Goal: Task Accomplishment & Management: Manage account settings

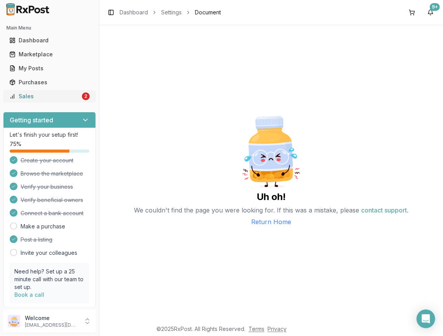
click at [57, 93] on div "Sales" at bounding box center [44, 97] width 71 height 8
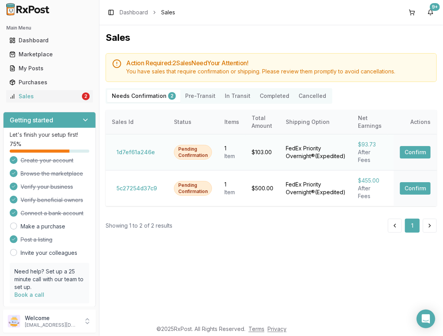
click at [414, 148] on button "Confirm" at bounding box center [415, 152] width 31 height 12
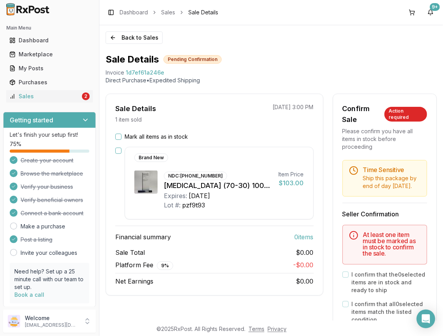
click at [119, 139] on button "Mark all items as in stock" at bounding box center [118, 137] width 6 height 6
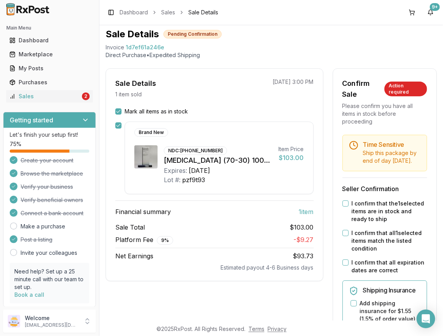
scroll to position [26, 0]
click at [61, 95] on div "Sales" at bounding box center [44, 97] width 71 height 8
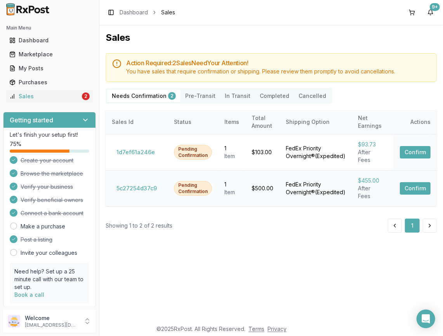
click at [419, 190] on button "Confirm" at bounding box center [415, 188] width 31 height 12
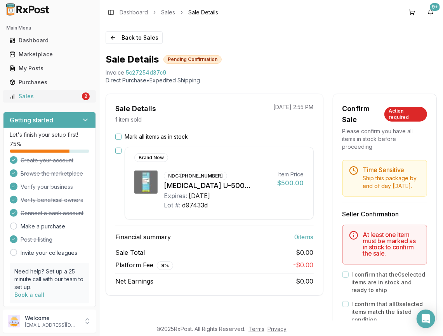
click at [71, 96] on div "Sales" at bounding box center [44, 97] width 71 height 8
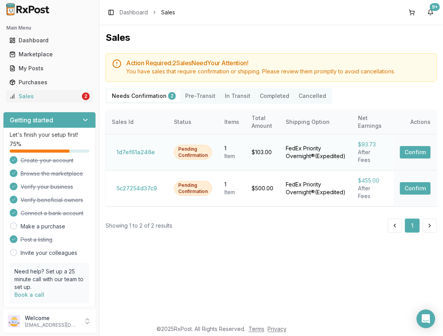
click at [416, 146] on button "Confirm" at bounding box center [415, 152] width 31 height 12
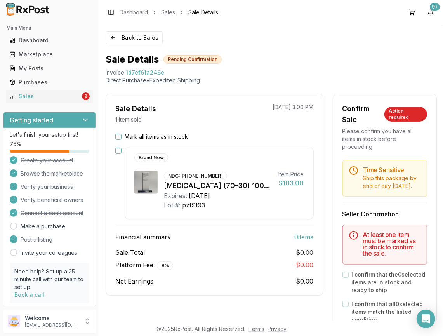
click at [120, 137] on button "Mark all items as in stock" at bounding box center [118, 137] width 6 height 6
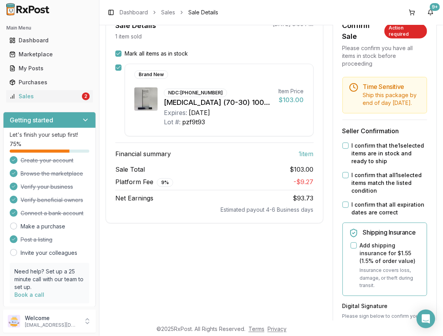
scroll to position [84, 0]
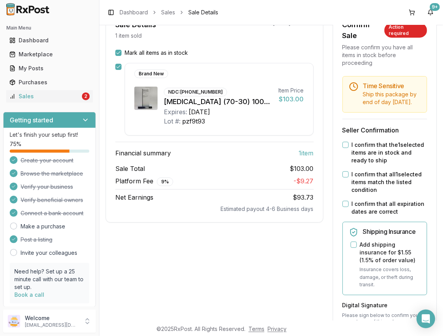
click at [343, 145] on button "I confirm that the 1 selected items are in stock and ready to ship" at bounding box center [346, 145] width 6 height 6
click at [343, 173] on button "I confirm that all 1 selected items match the listed condition" at bounding box center [346, 174] width 6 height 6
click at [344, 202] on button "I confirm that all expiration dates are correct" at bounding box center [346, 204] width 6 height 6
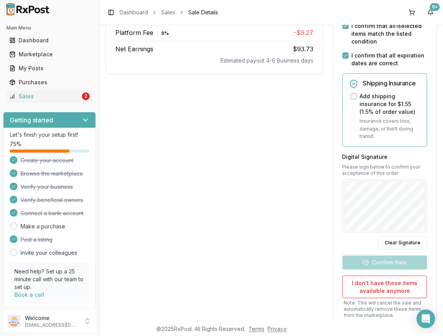
scroll to position [233, 0]
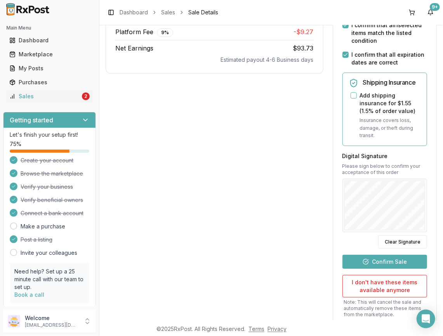
click at [399, 260] on button "Confirm Sale" at bounding box center [385, 262] width 85 height 14
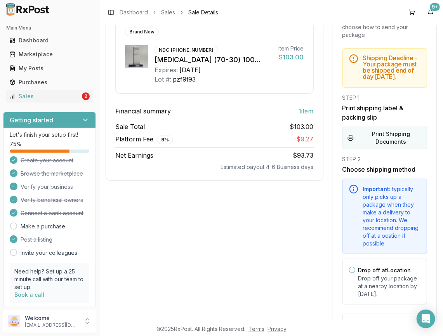
scroll to position [108, 0]
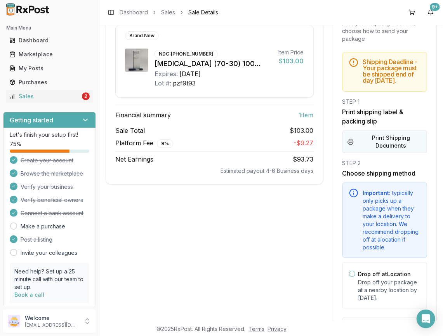
click at [396, 136] on button "Print Shipping Documents" at bounding box center [385, 142] width 85 height 23
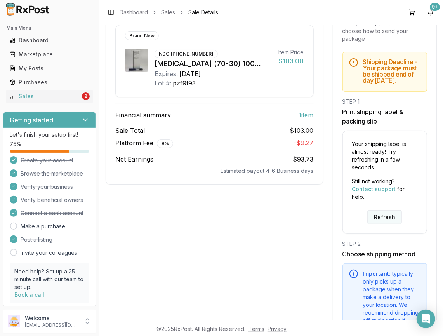
click at [391, 215] on button "Refresh" at bounding box center [385, 217] width 35 height 14
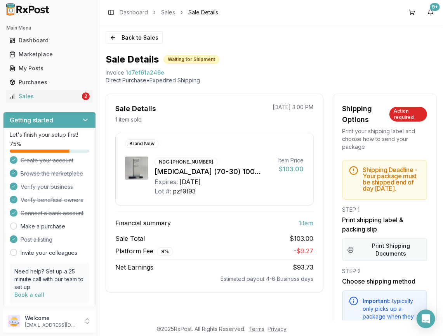
click at [392, 251] on button "Print Shipping Documents" at bounding box center [385, 250] width 85 height 23
drag, startPoint x: 171, startPoint y: 160, endPoint x: 208, endPoint y: 159, distance: 37.3
click at [208, 159] on div "NDC: 00169-3696-19" at bounding box center [186, 162] width 63 height 9
copy div "00169-3696-19"
click at [43, 66] on div "My Posts" at bounding box center [49, 69] width 80 height 8
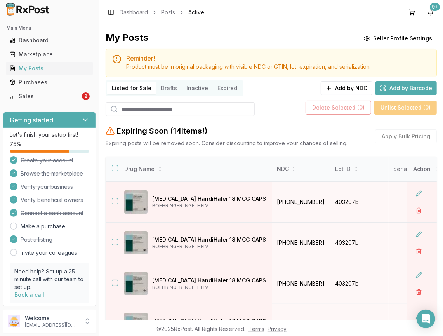
click at [158, 110] on input "search" at bounding box center [180, 109] width 149 height 14
click at [351, 91] on button "Add by NDC" at bounding box center [347, 88] width 52 height 14
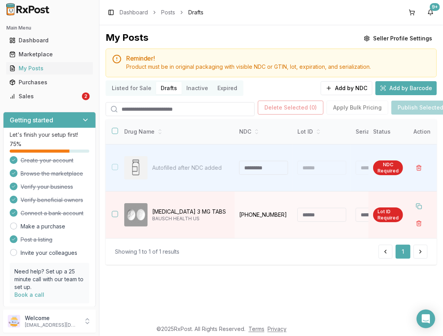
click at [190, 108] on input "search" at bounding box center [180, 109] width 149 height 14
paste input "**********"
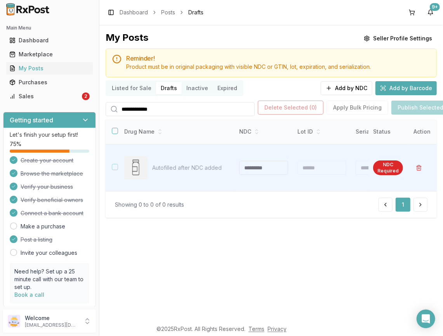
type input "**********"
type button "on"
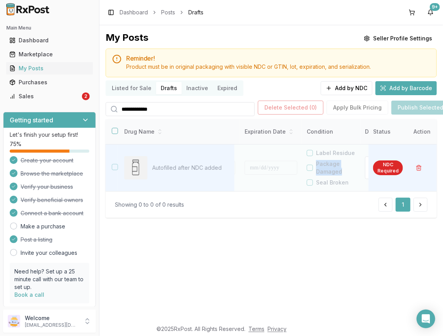
drag, startPoint x: 322, startPoint y: 161, endPoint x: 346, endPoint y: 175, distance: 28.2
click at [346, 175] on div "Label Residue Package Damaged Seal Broken" at bounding box center [334, 167] width 54 height 37
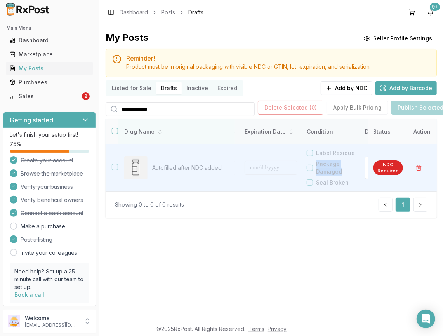
copy label "Package Damaged"
click at [19, 93] on div "Sales" at bounding box center [44, 97] width 71 height 8
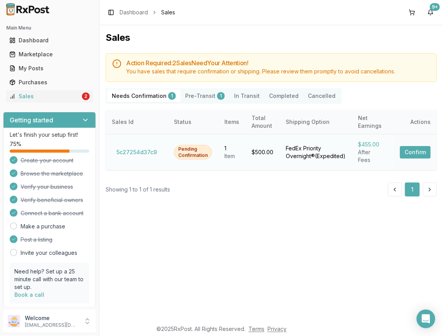
click at [418, 150] on button "Confirm" at bounding box center [415, 152] width 31 height 12
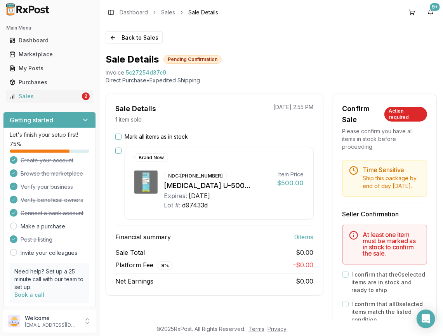
click at [118, 137] on button "Mark all items as in stock" at bounding box center [118, 137] width 6 height 6
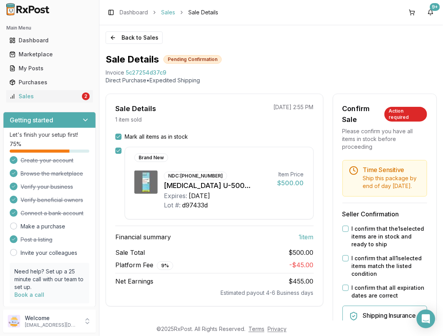
click at [169, 11] on link "Sales" at bounding box center [168, 13] width 14 height 8
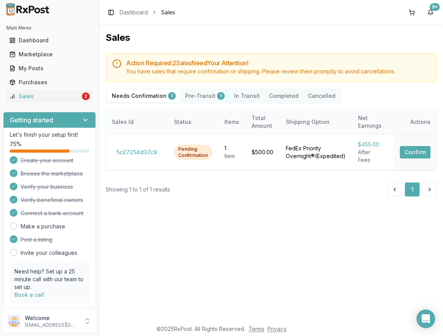
click at [196, 96] on button "Pre-Transit 1" at bounding box center [205, 96] width 49 height 12
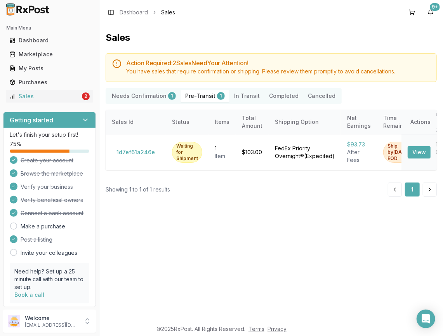
click at [161, 93] on Confirmation "Needs Confirmation 1" at bounding box center [143, 96] width 73 height 12
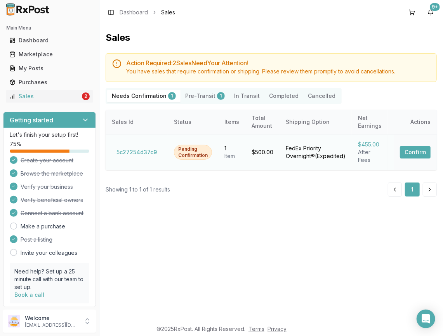
click at [421, 149] on button "Confirm" at bounding box center [415, 152] width 31 height 12
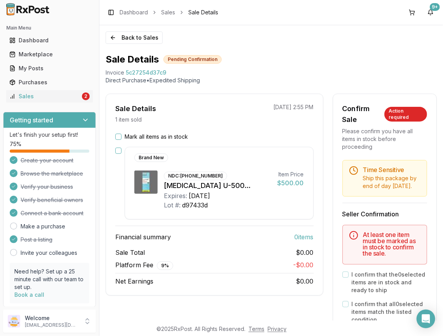
click at [121, 136] on button "Mark all items as in stock" at bounding box center [118, 137] width 6 height 6
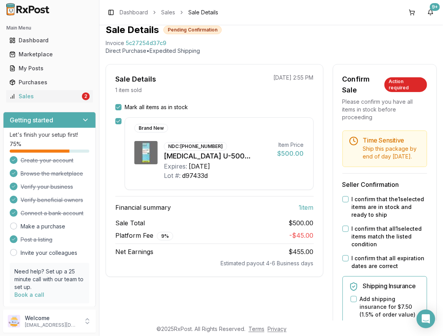
scroll to position [32, 0]
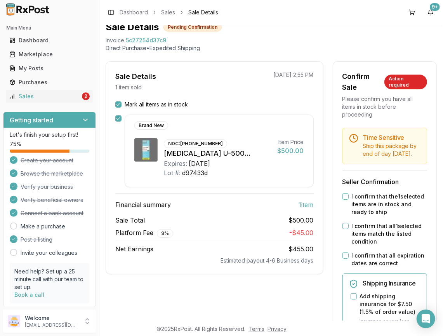
click at [343, 197] on button "I confirm that the 1 selected items are in stock and ready to ship" at bounding box center [346, 197] width 6 height 6
click at [343, 226] on button "I confirm that all 1 selected items match the listed condition" at bounding box center [346, 226] width 6 height 6
click at [343, 257] on button "I confirm that all expiration dates are correct" at bounding box center [346, 256] width 6 height 6
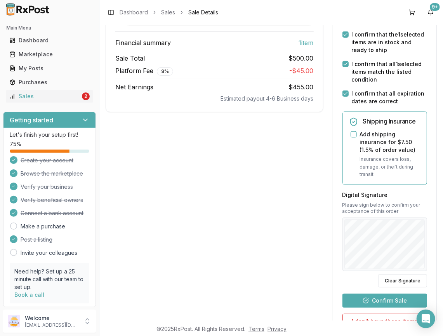
scroll to position [181, 0]
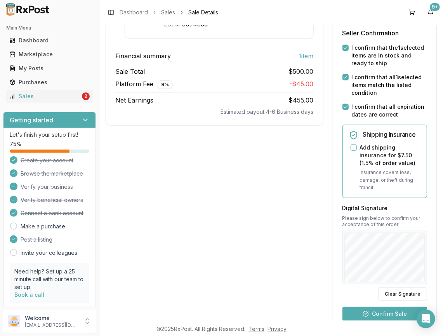
click at [344, 75] on button "I confirm that all 1 selected items match the listed condition" at bounding box center [346, 77] width 6 height 6
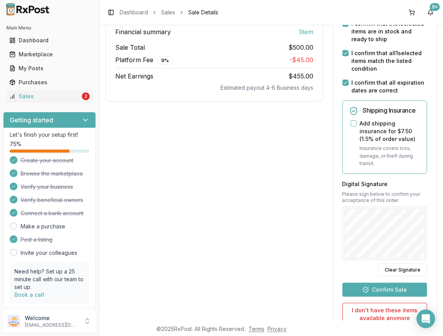
scroll to position [278, 0]
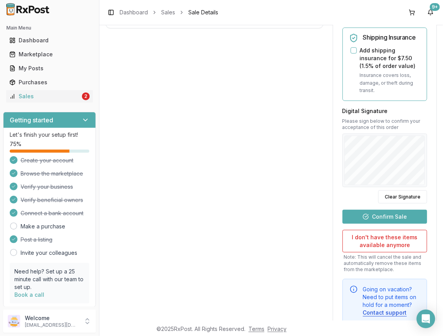
click at [397, 214] on button "Confirm Sale" at bounding box center [385, 217] width 85 height 14
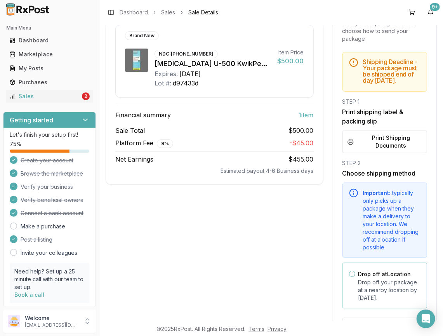
scroll to position [101, 0]
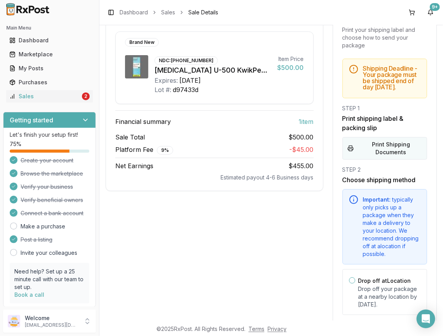
click at [385, 152] on button "Print Shipping Documents" at bounding box center [385, 148] width 85 height 23
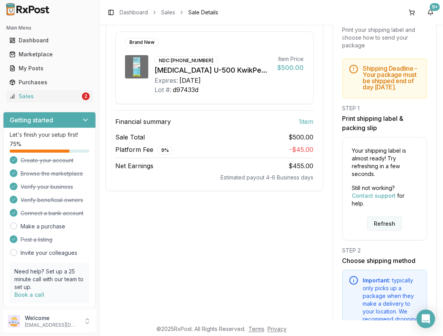
click at [388, 223] on button "Refresh" at bounding box center [385, 224] width 35 height 14
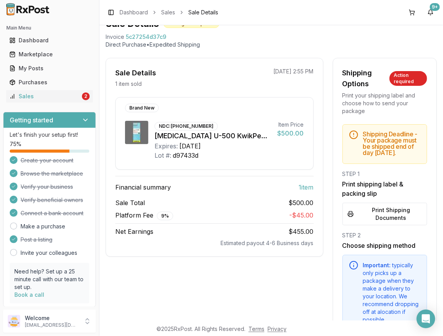
scroll to position [39, 0]
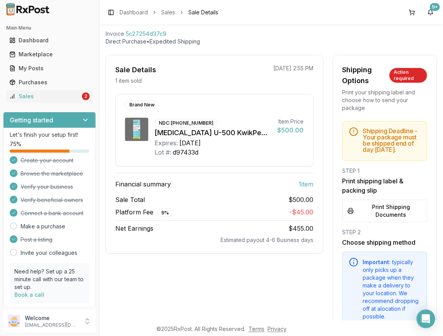
click at [385, 213] on button "Print Shipping Documents" at bounding box center [385, 211] width 85 height 23
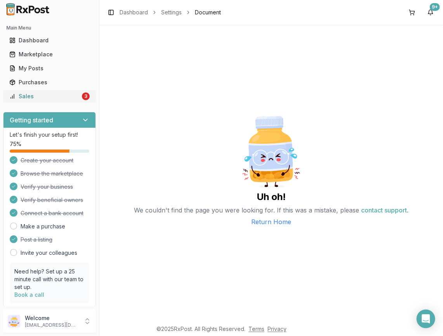
click at [50, 93] on div "Sales" at bounding box center [44, 97] width 71 height 8
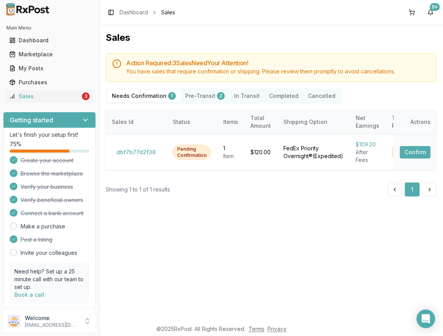
click at [292, 98] on button "Completed" at bounding box center [284, 96] width 39 height 12
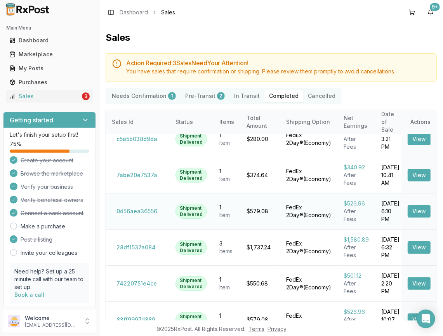
scroll to position [13, 0]
click at [238, 97] on Transit "In Transit" at bounding box center [247, 96] width 35 height 12
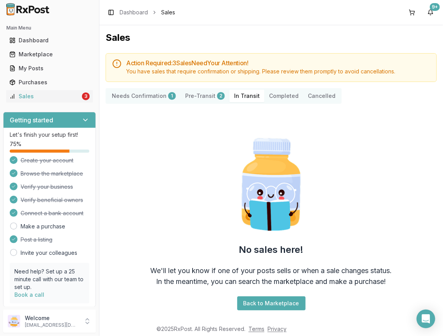
click at [271, 95] on button "Completed" at bounding box center [284, 96] width 39 height 12
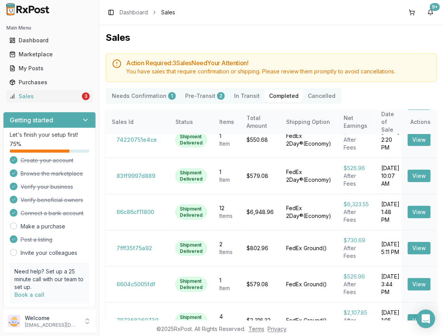
scroll to position [162, 0]
